Goal: Information Seeking & Learning: Learn about a topic

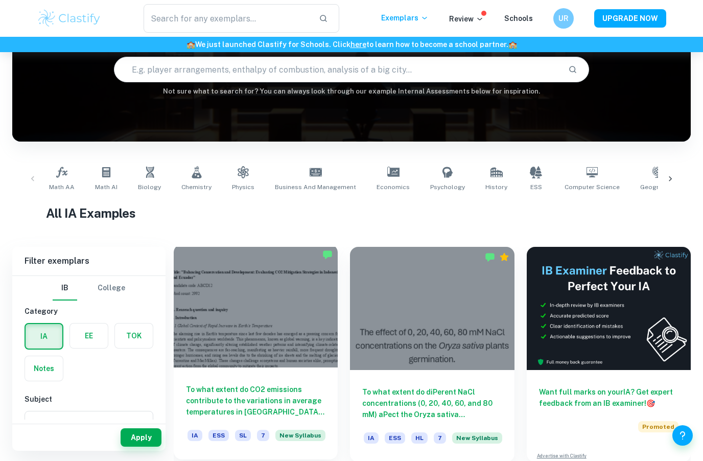
scroll to position [99, 0]
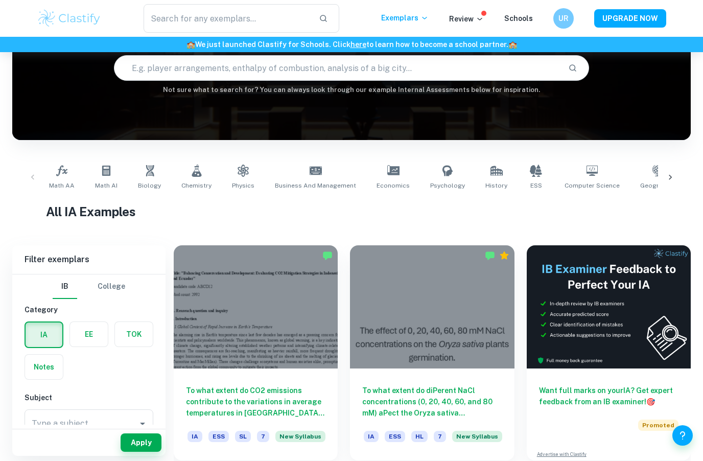
click at [189, 68] on input "text" at bounding box center [337, 68] width 446 height 29
type input "A"
type input "M"
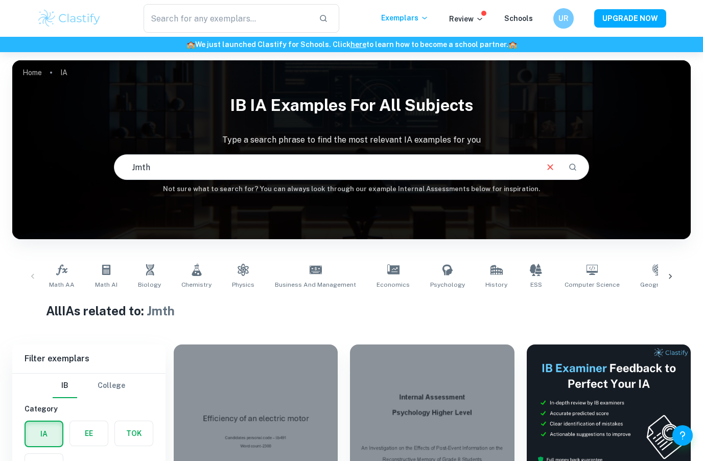
click at [138, 169] on input "Jmth" at bounding box center [325, 167] width 422 height 29
type input "Math"
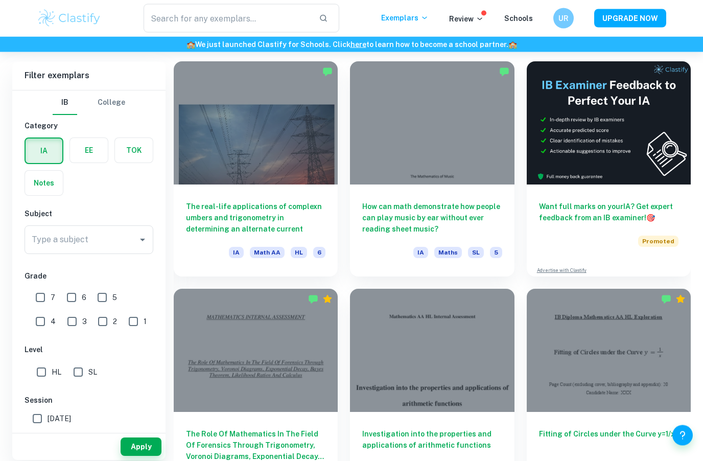
scroll to position [283, 0]
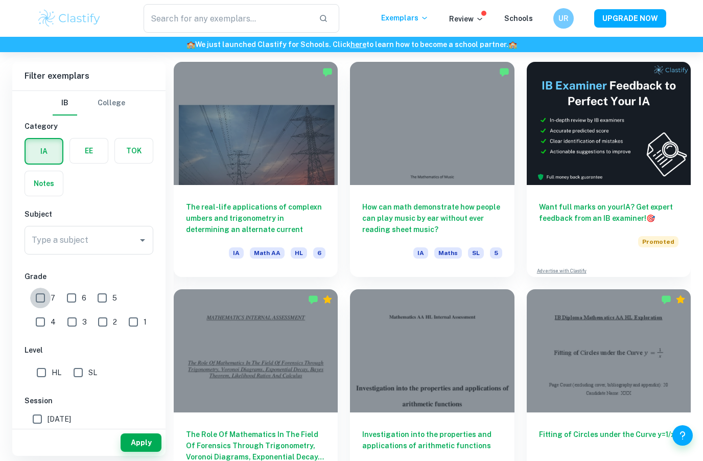
click at [39, 300] on input "7" at bounding box center [40, 298] width 20 height 20
click at [137, 452] on button "Apply" at bounding box center [141, 442] width 41 height 18
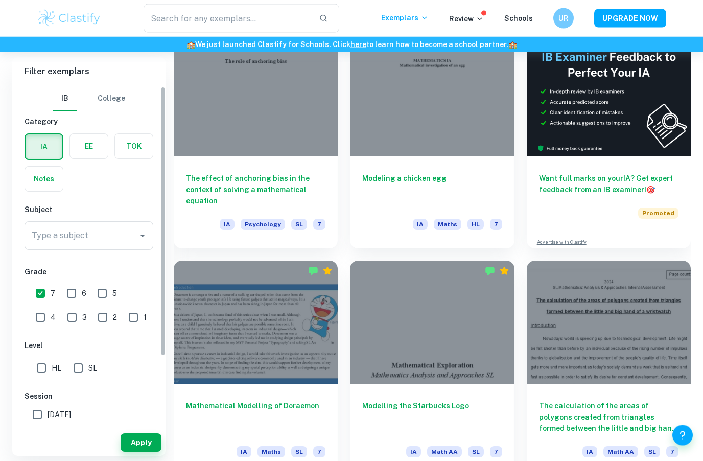
scroll to position [311, 0]
click at [43, 291] on input "7" at bounding box center [40, 293] width 20 height 20
checkbox input "false"
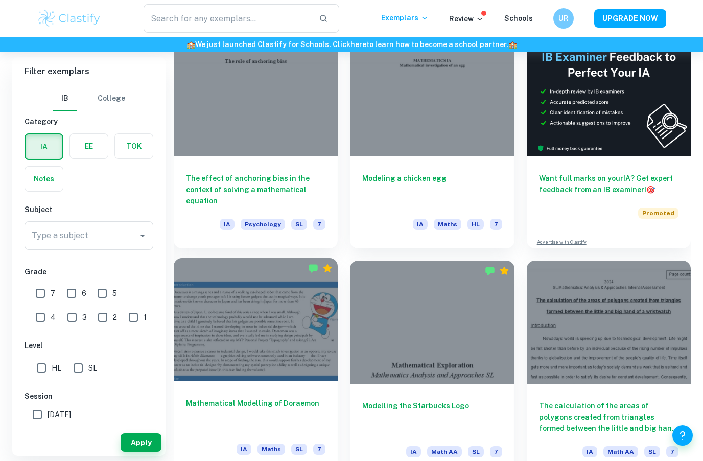
click at [234, 363] on div at bounding box center [256, 319] width 164 height 123
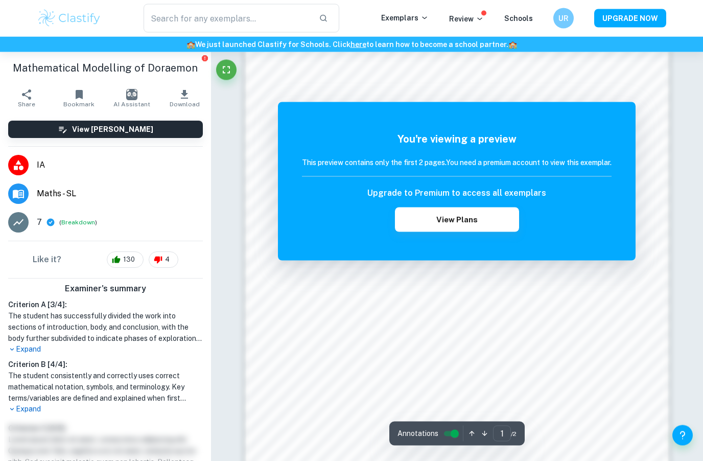
scroll to position [622, 0]
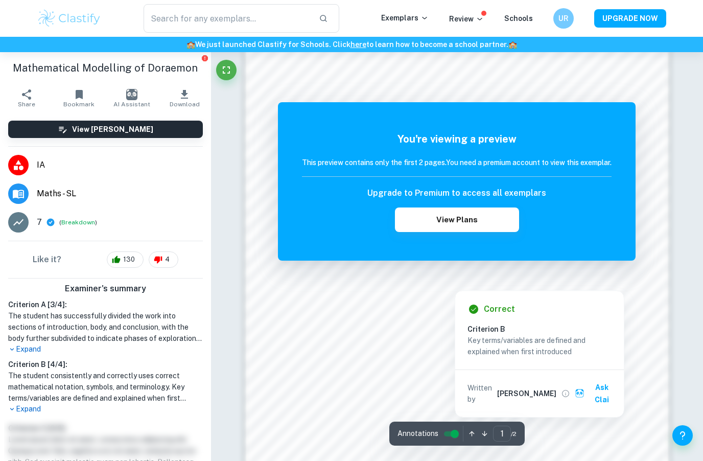
click at [560, 259] on div "You're viewing a preview This preview contains only the first 2 pages. You need…" at bounding box center [457, 181] width 358 height 158
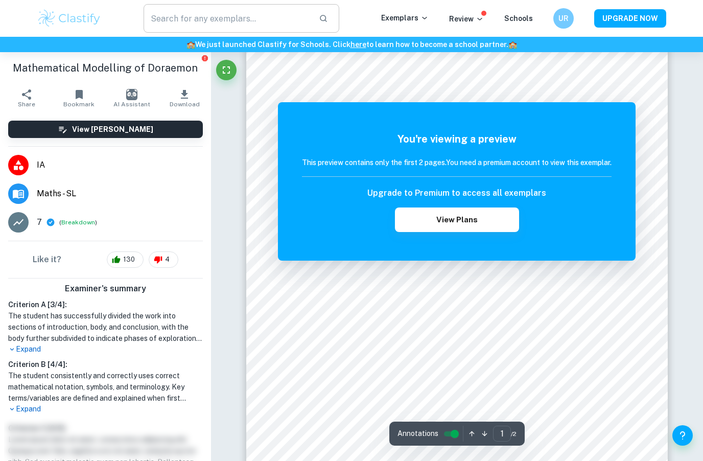
scroll to position [91, 0]
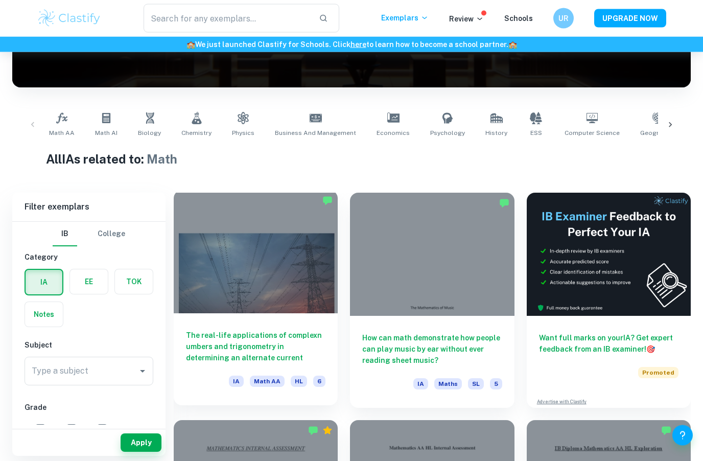
scroll to position [152, 0]
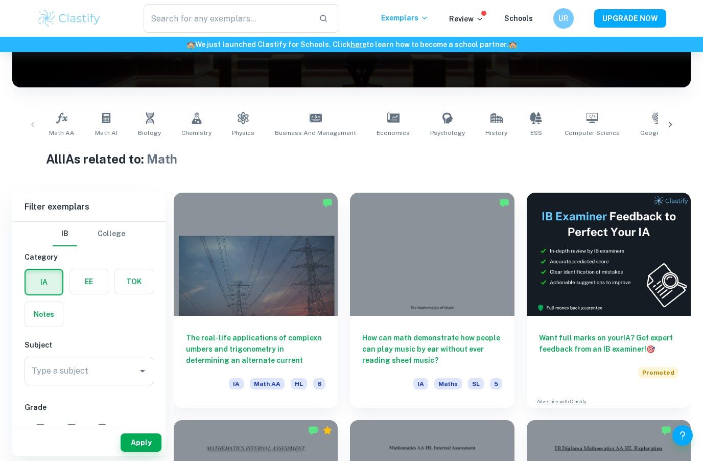
click at [40, 430] on input "7" at bounding box center [40, 429] width 20 height 20
checkbox input "true"
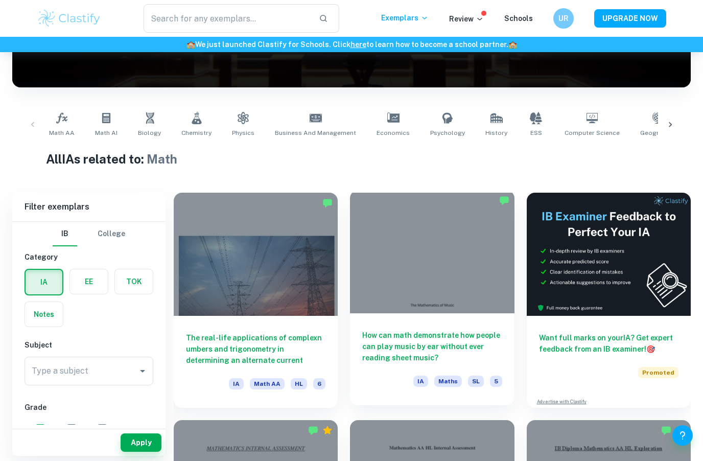
click at [458, 244] on div at bounding box center [432, 251] width 164 height 123
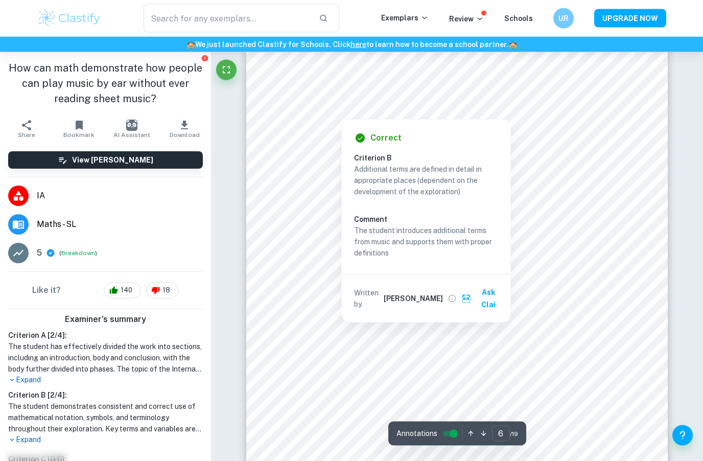
scroll to position [2915, 0]
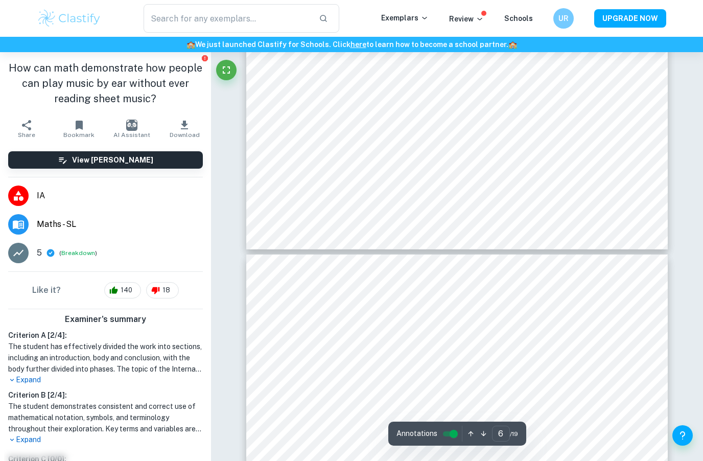
type input "5"
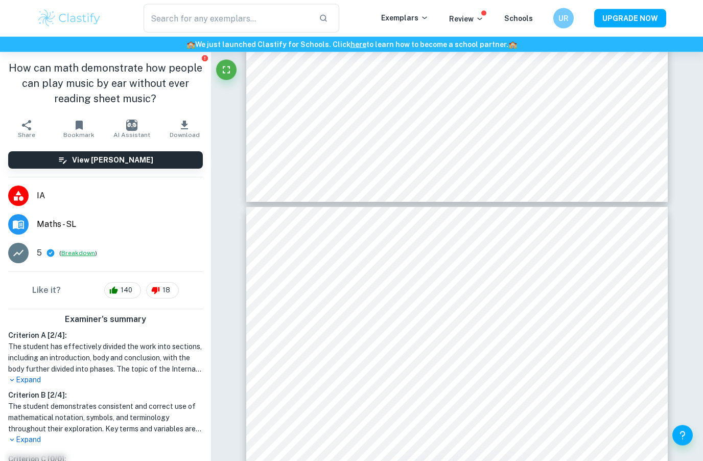
scroll to position [2196, 0]
click at [75, 254] on button "Breakdown" at bounding box center [78, 252] width 34 height 9
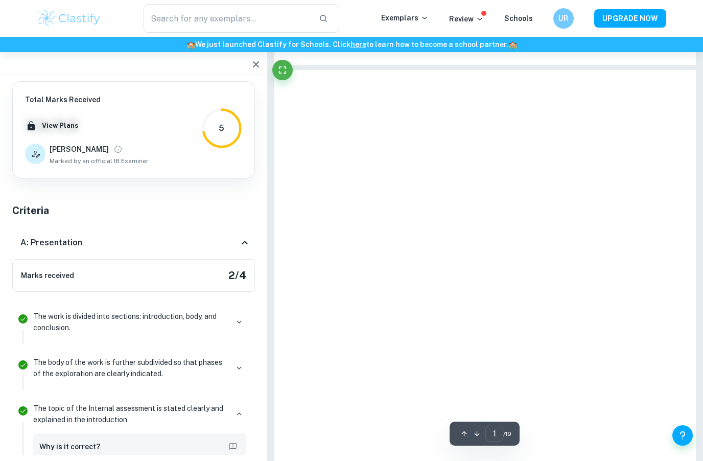
type input "5"
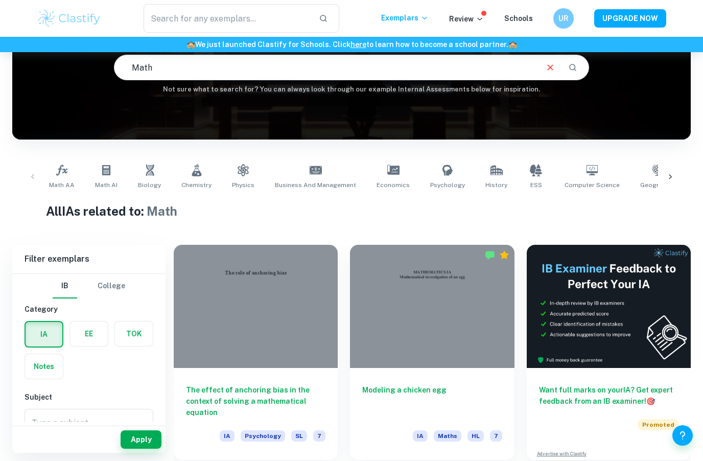
scroll to position [97, 0]
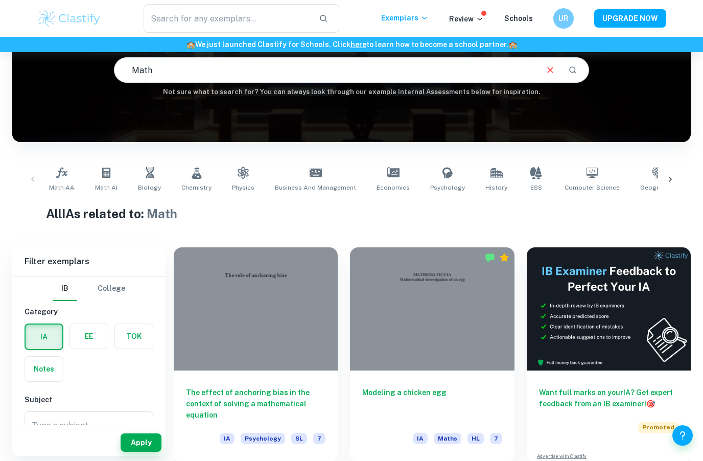
click at [168, 76] on input "Math" at bounding box center [325, 70] width 422 height 29
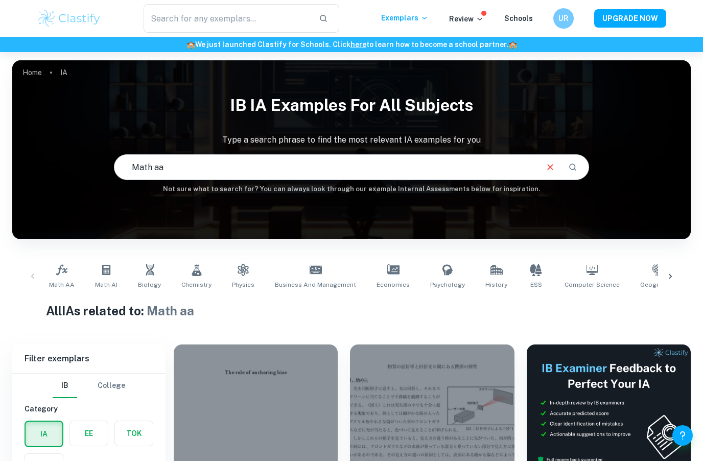
click at [212, 178] on input "Math aa" at bounding box center [325, 167] width 422 height 29
type input "Math aa sl"
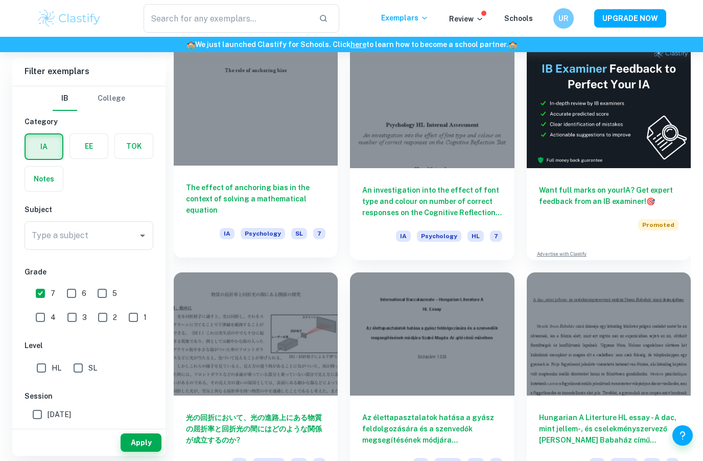
scroll to position [298, 0]
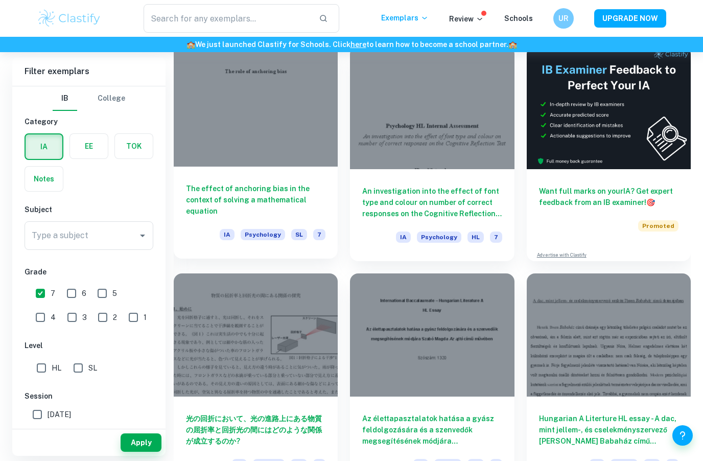
click at [292, 152] on div at bounding box center [256, 104] width 164 height 123
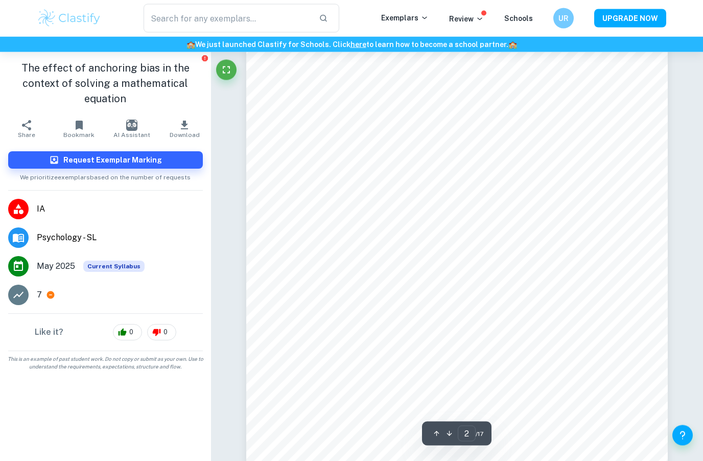
scroll to position [695, 0]
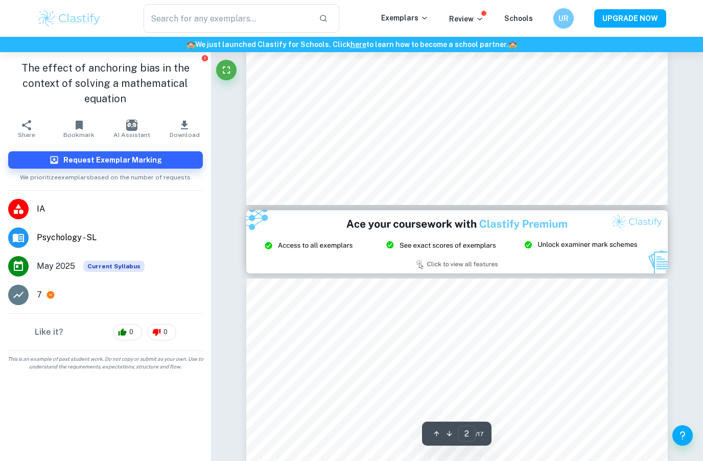
type input "3"
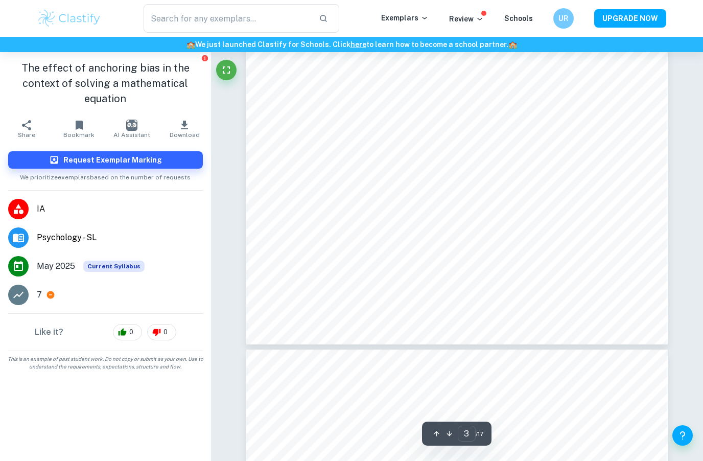
scroll to position [1657, 0]
